Goal: Task Accomplishment & Management: Manage account settings

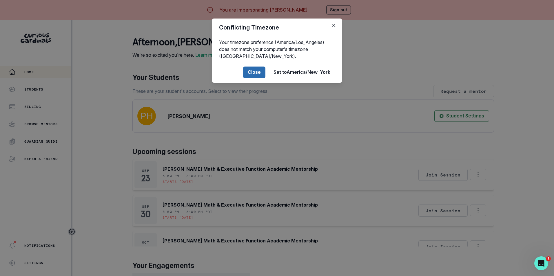
click at [257, 74] on button "Close" at bounding box center [254, 73] width 22 height 12
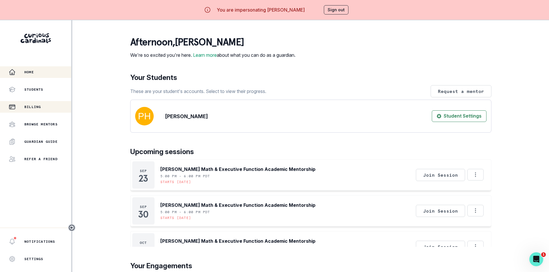
click at [33, 109] on p "Billing" at bounding box center [32, 107] width 17 height 5
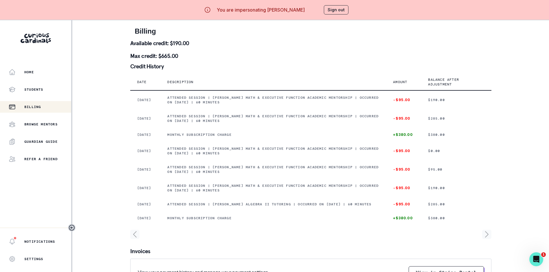
click at [337, 11] on button "Sign out" at bounding box center [336, 9] width 25 height 9
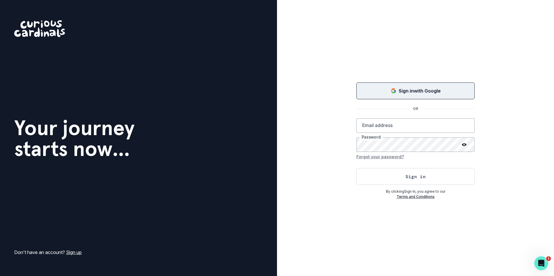
click at [414, 94] on p "Sign in with Google" at bounding box center [420, 90] width 42 height 7
